Goal: Information Seeking & Learning: Learn about a topic

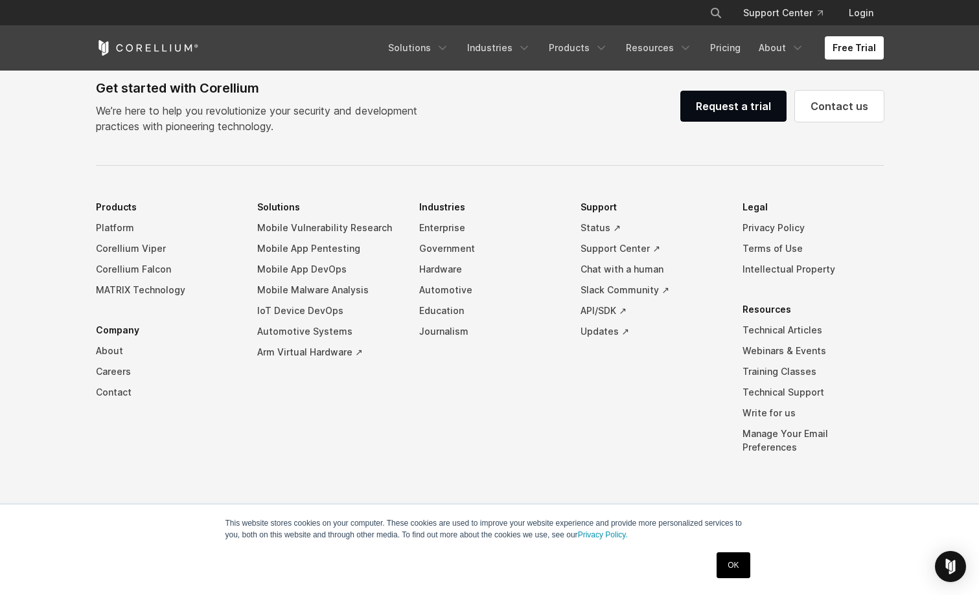
scroll to position [3042, 0]
click at [834, 47] on link "Free Trial" at bounding box center [854, 47] width 59 height 23
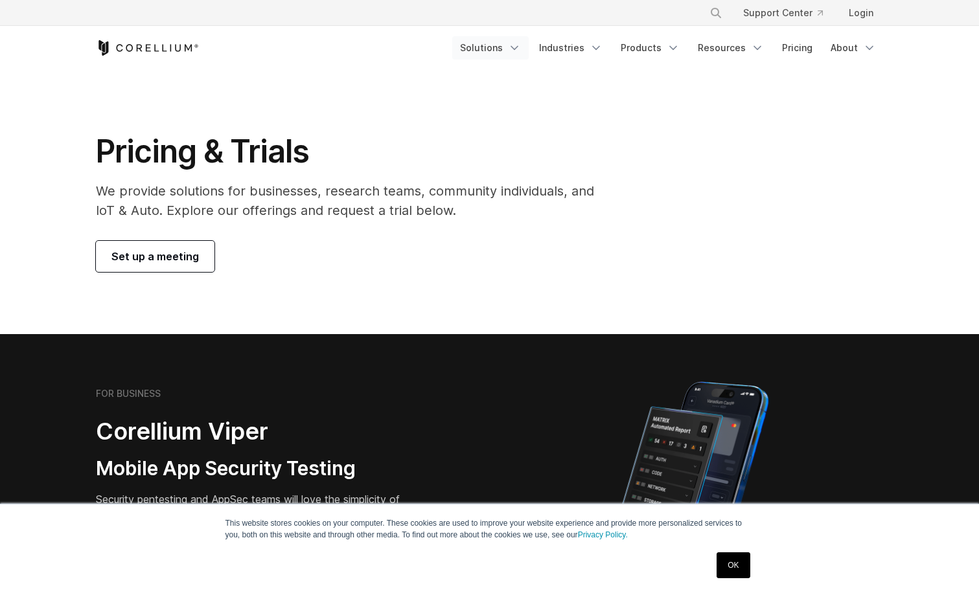
click at [507, 51] on link "Solutions" at bounding box center [490, 47] width 76 height 23
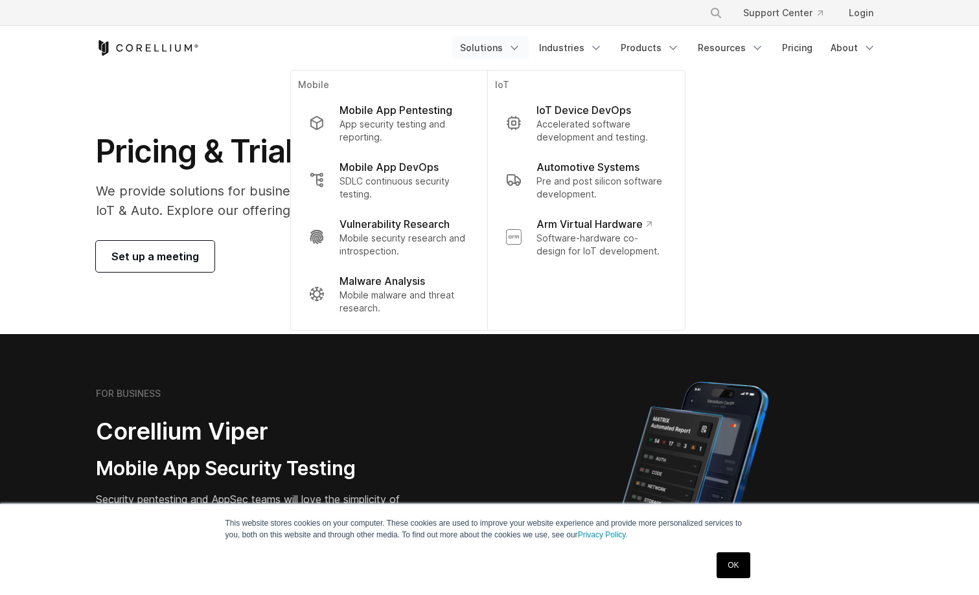
click at [518, 44] on icon "Navigation Menu" at bounding box center [514, 47] width 13 height 13
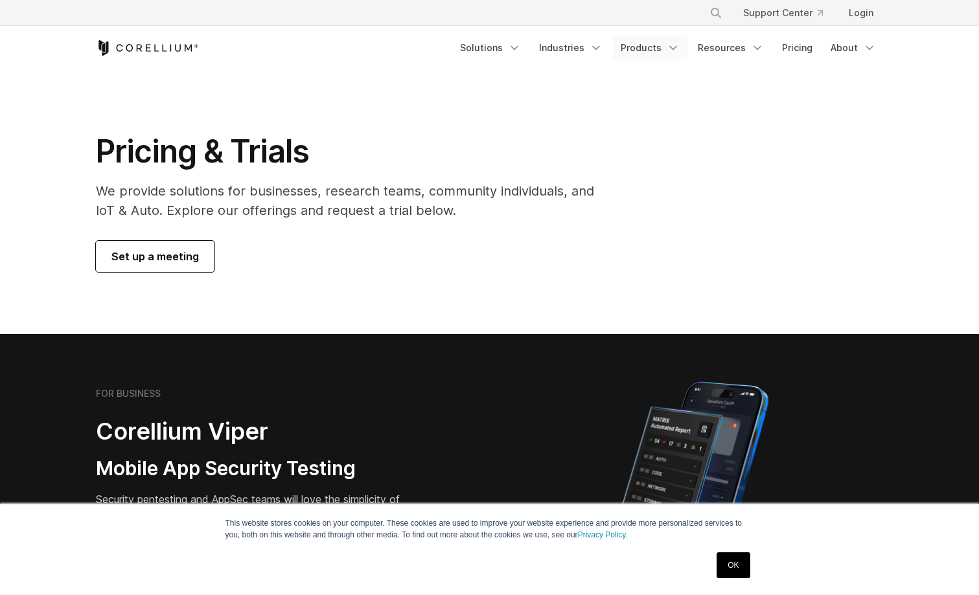
click at [656, 45] on link "Products" at bounding box center [650, 47] width 75 height 23
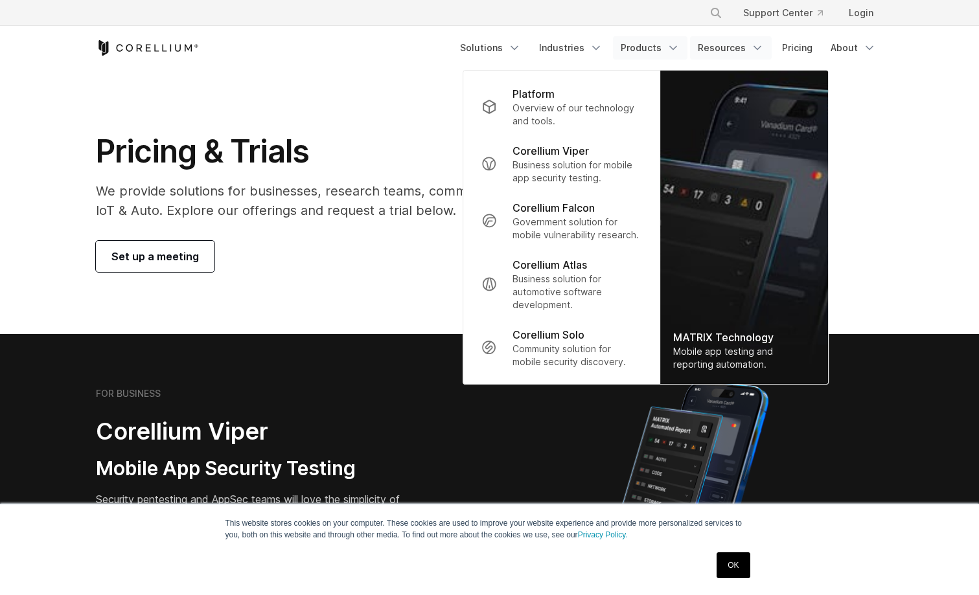
click at [714, 46] on link "Resources" at bounding box center [731, 47] width 82 height 23
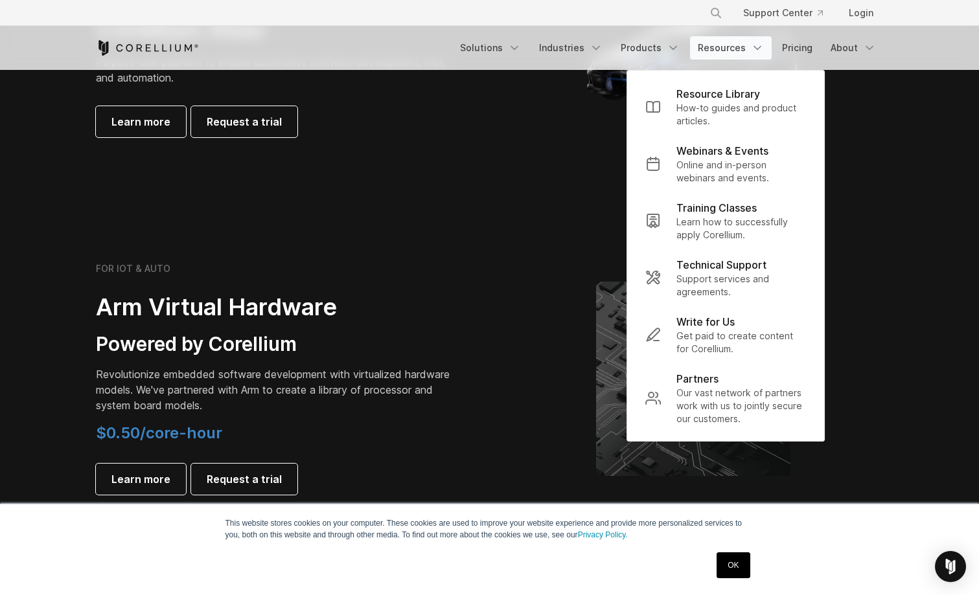
scroll to position [1175, 0]
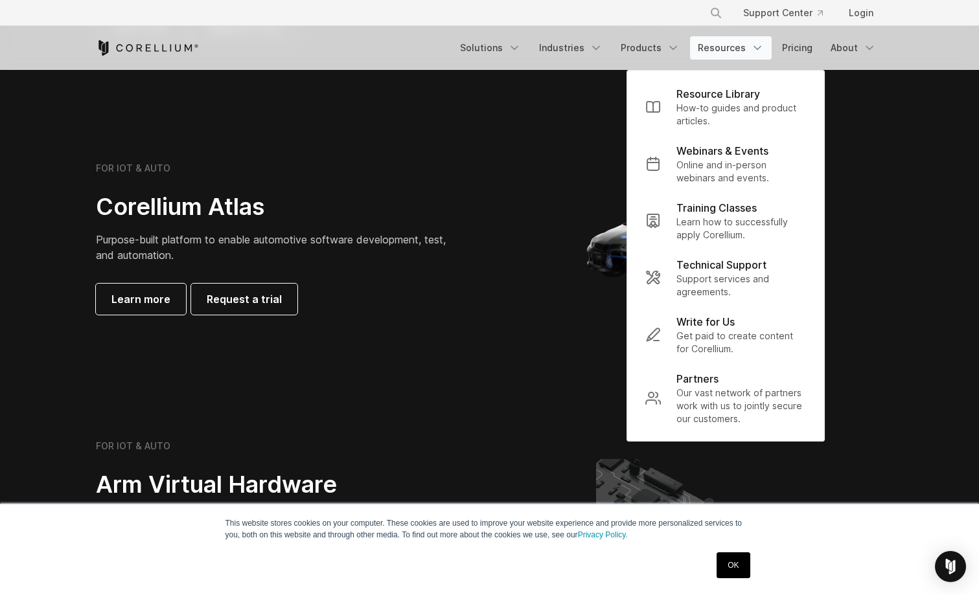
click at [335, 365] on div "FOR IOT & AUTO Corellium Atlas Purpose-built platform to enable automotive soft…" at bounding box center [490, 238] width 814 height 259
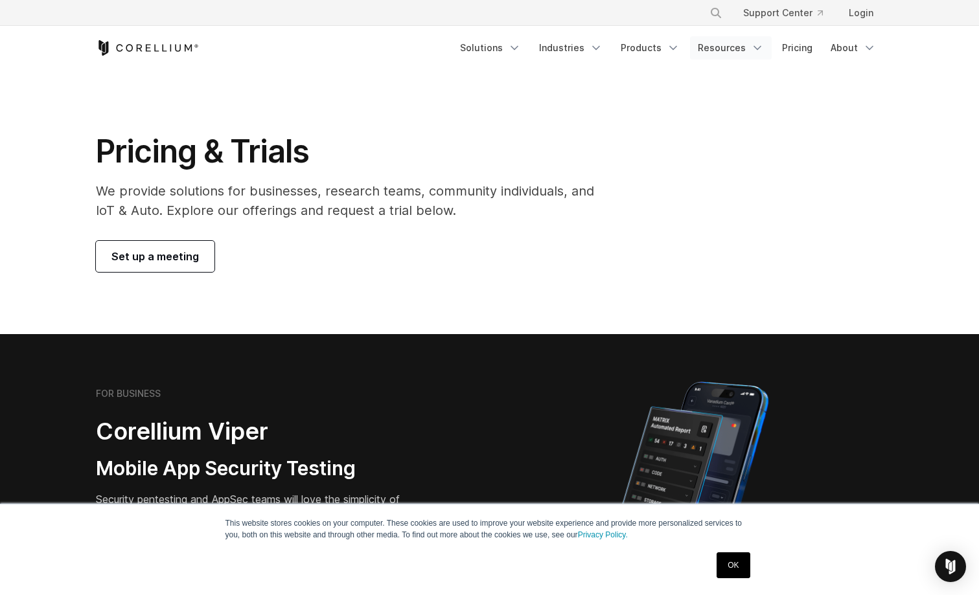
scroll to position [0, 0]
click at [719, 47] on link "Resources" at bounding box center [731, 47] width 82 height 23
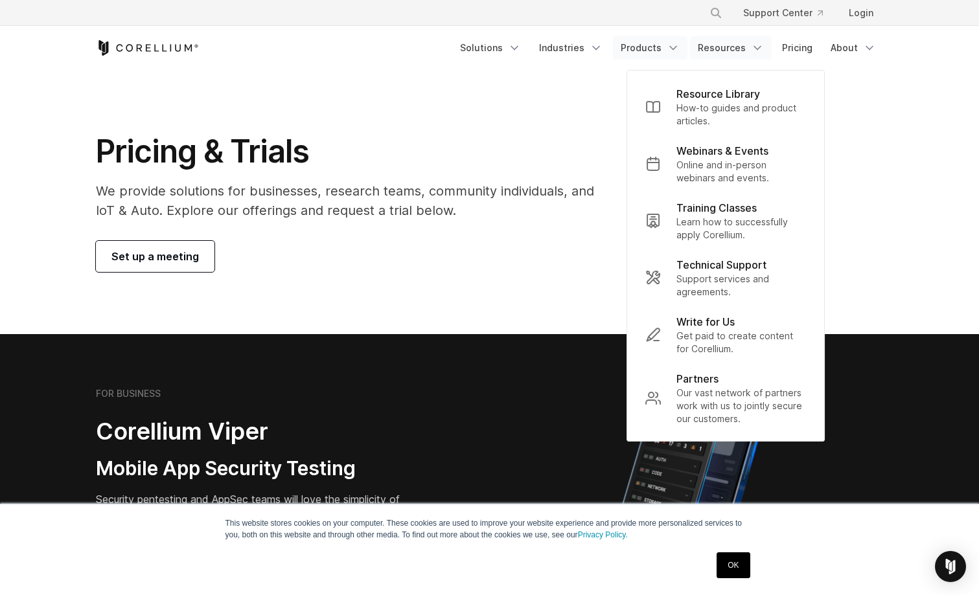
click at [658, 57] on link "Products" at bounding box center [650, 47] width 75 height 23
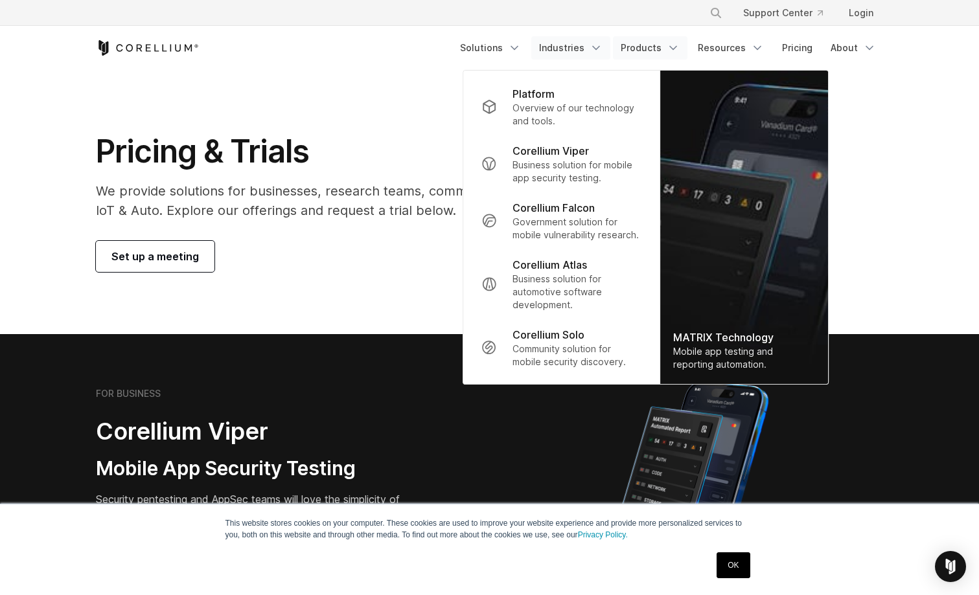
click at [562, 47] on link "Industries" at bounding box center [570, 47] width 79 height 23
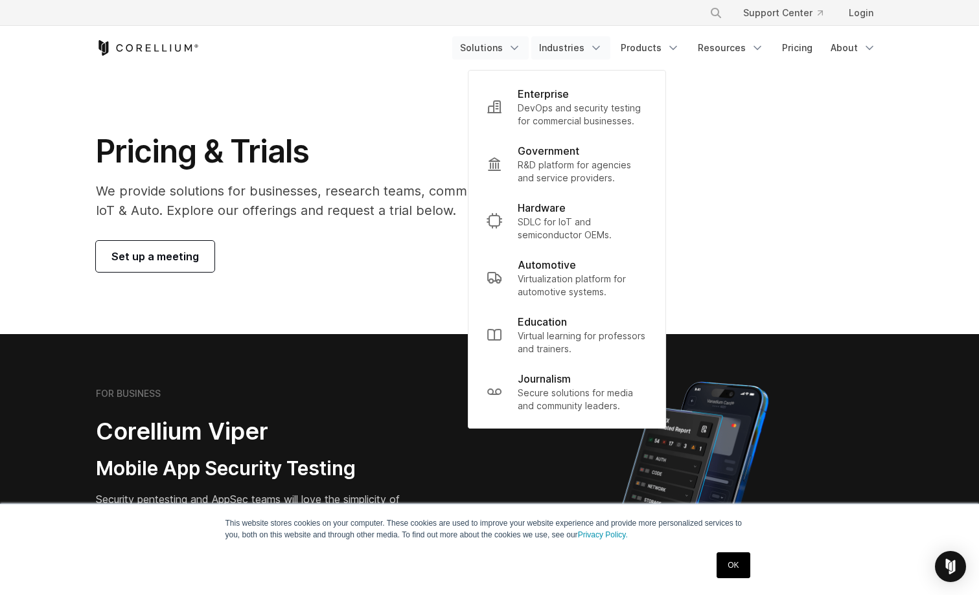
click at [490, 48] on link "Solutions" at bounding box center [490, 47] width 76 height 23
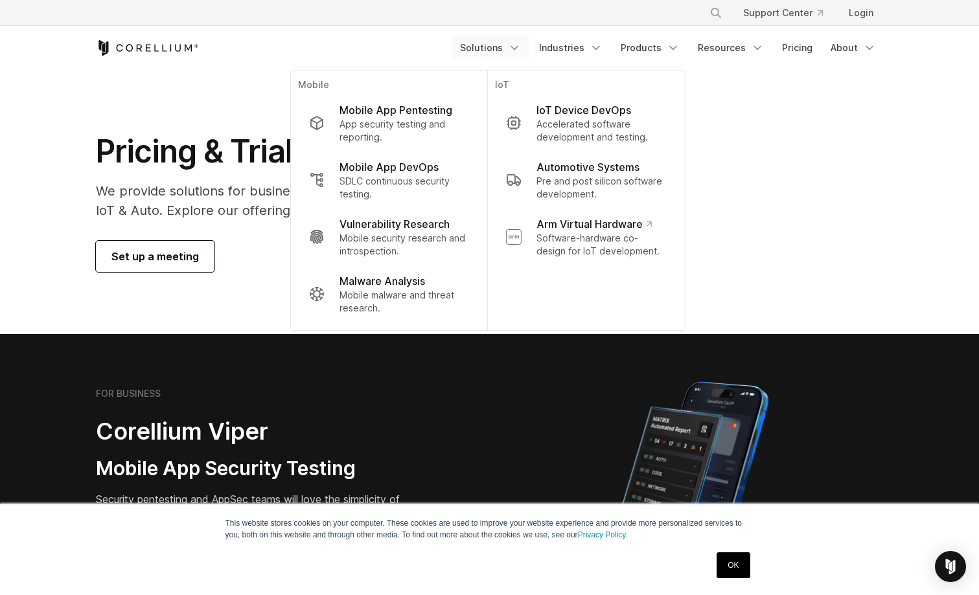
click at [561, 365] on section "FOR BUSINESS Corellium Viper Mobile App Security Testing Security pentesting an…" at bounding box center [489, 489] width 979 height 310
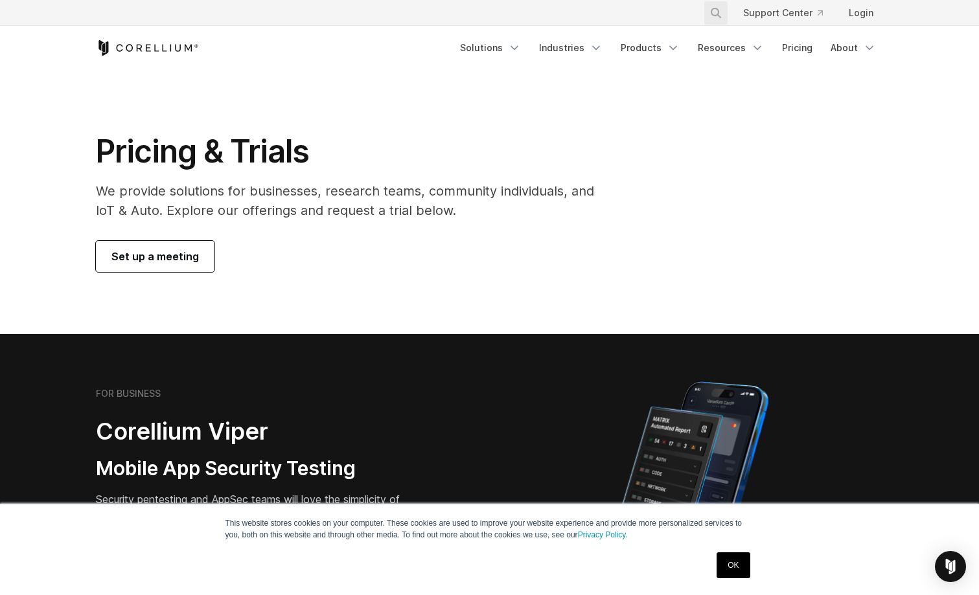
click at [718, 18] on button "Search" at bounding box center [715, 12] width 23 height 23
click at [669, 21] on input "Search our site..." at bounding box center [649, 12] width 105 height 19
type input "*"
type input "***"
